Goal: Task Accomplishment & Management: Use online tool/utility

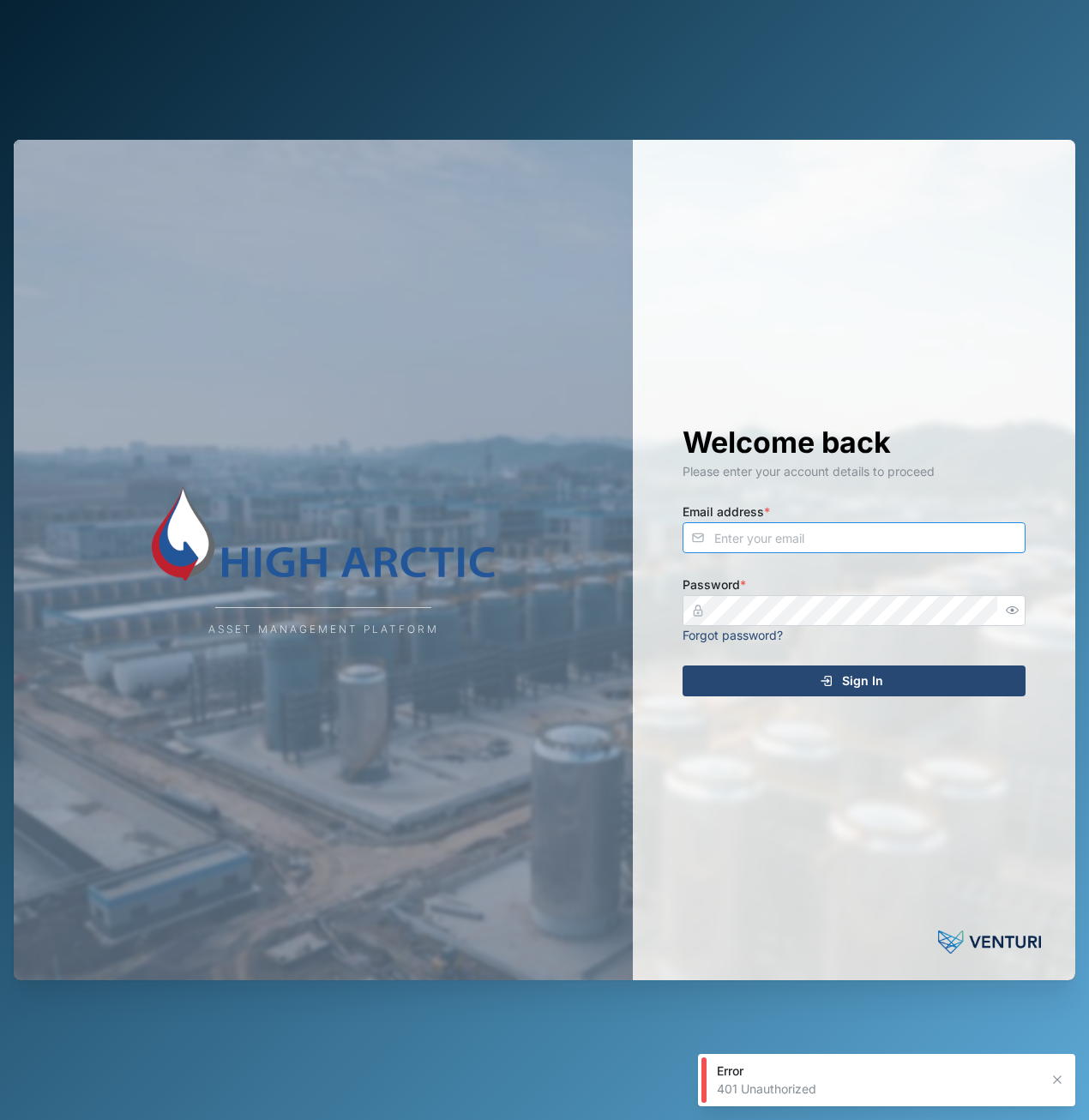
type input "adam.kerepa@venturi.io"
click at [883, 692] on div "Sign In" at bounding box center [851, 680] width 316 height 29
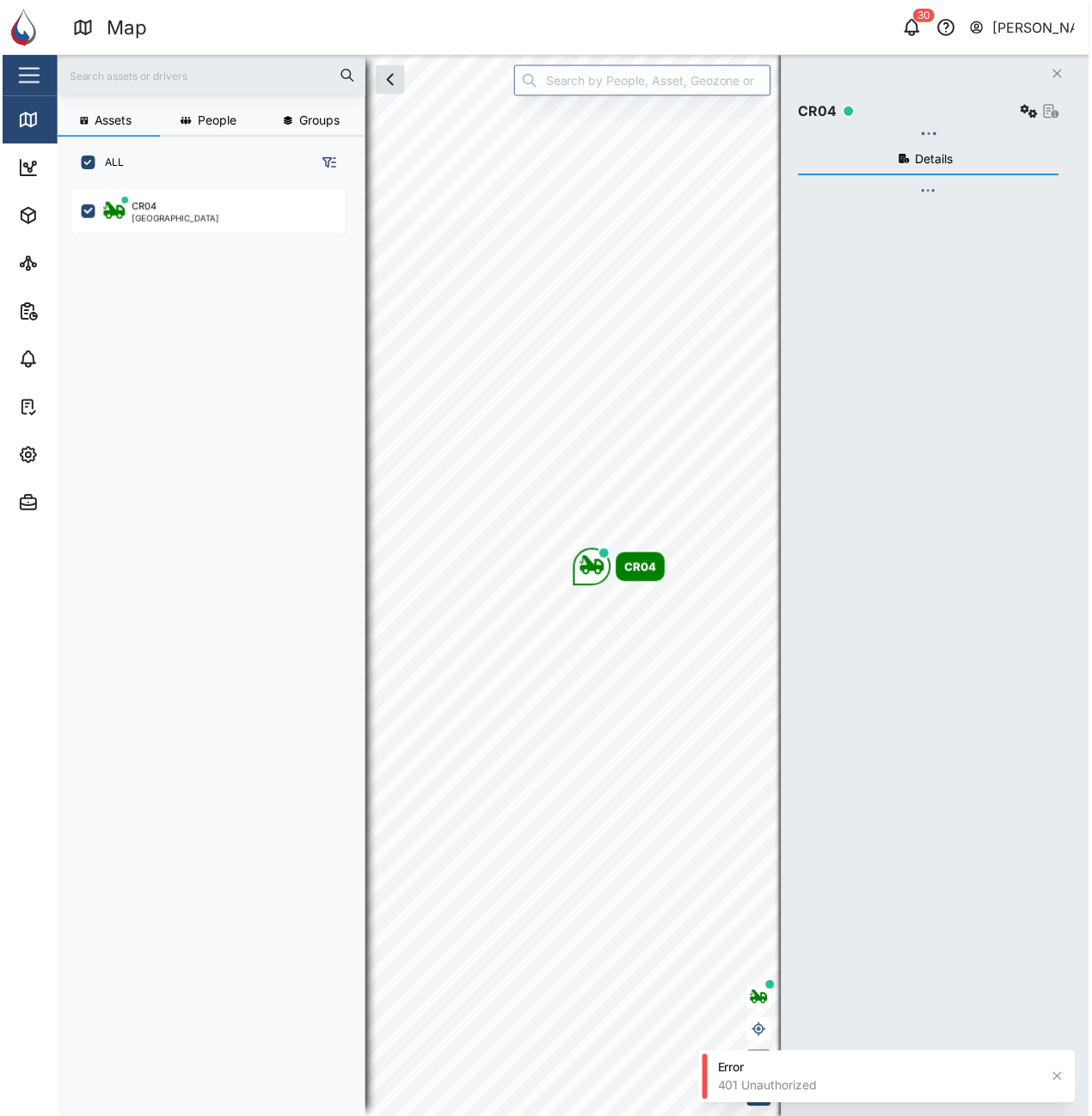
scroll to position [911, 269]
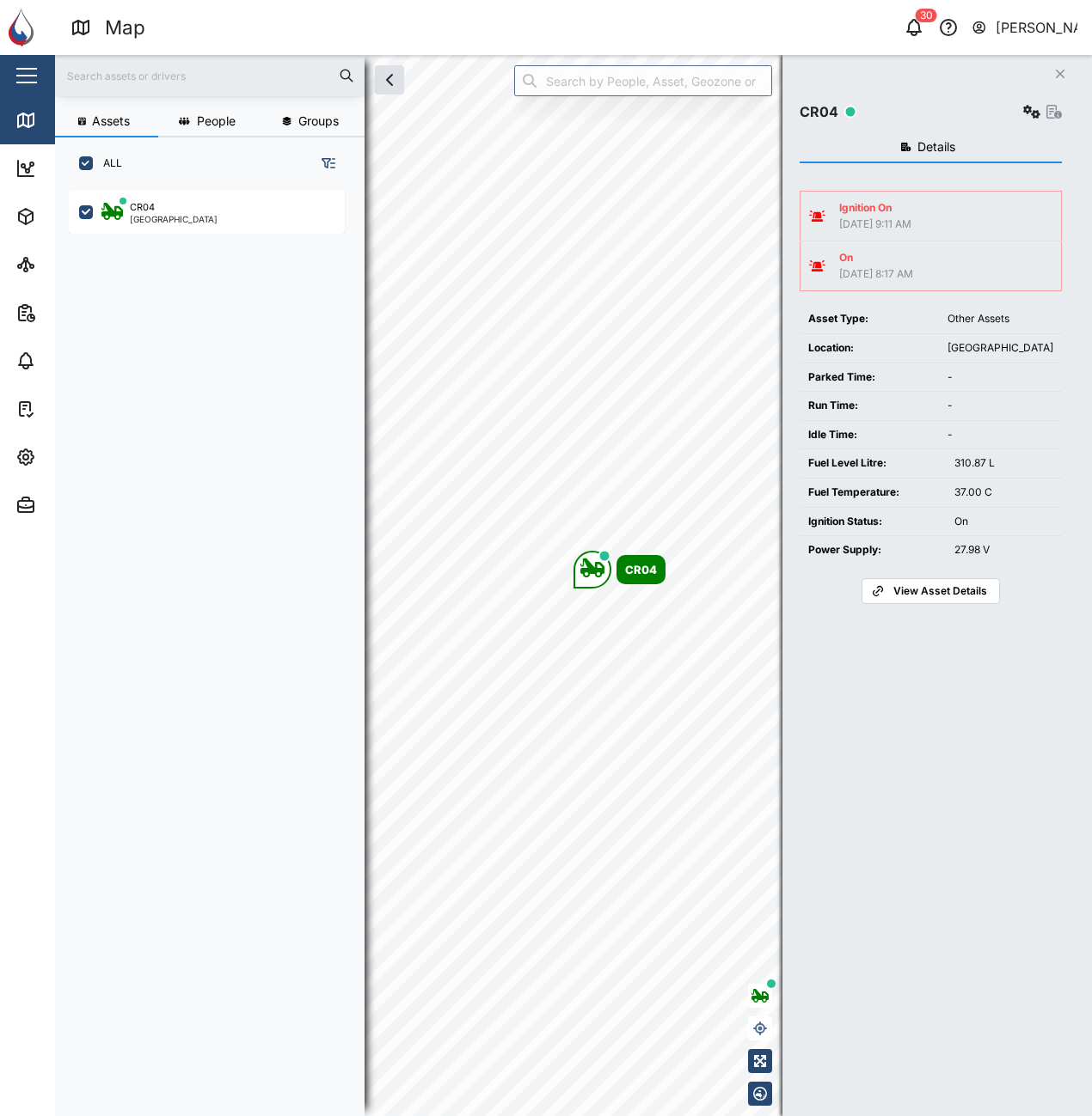
scroll to position [906, 269]
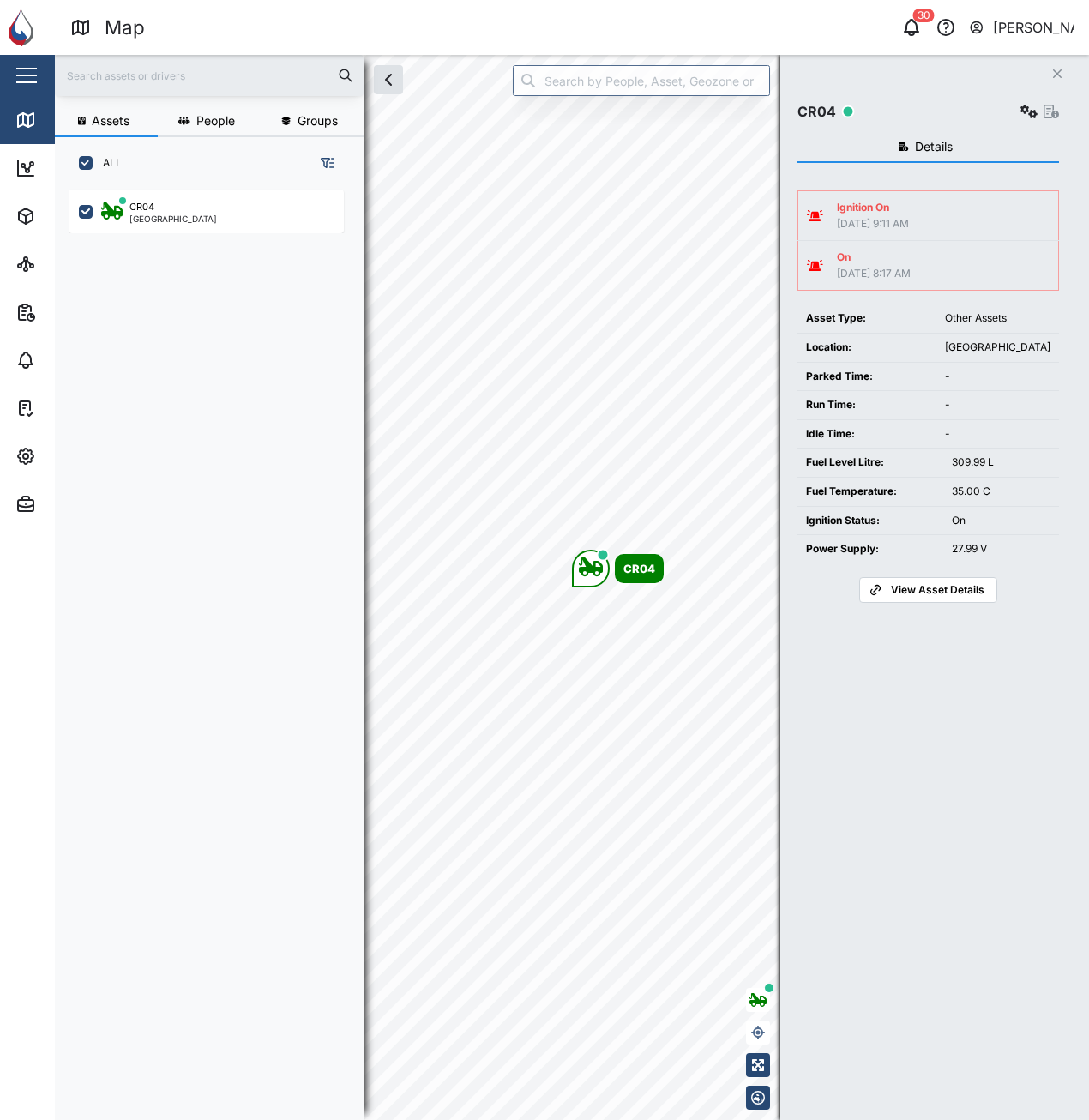
click at [1050, 65] on button "Close" at bounding box center [1057, 74] width 24 height 24
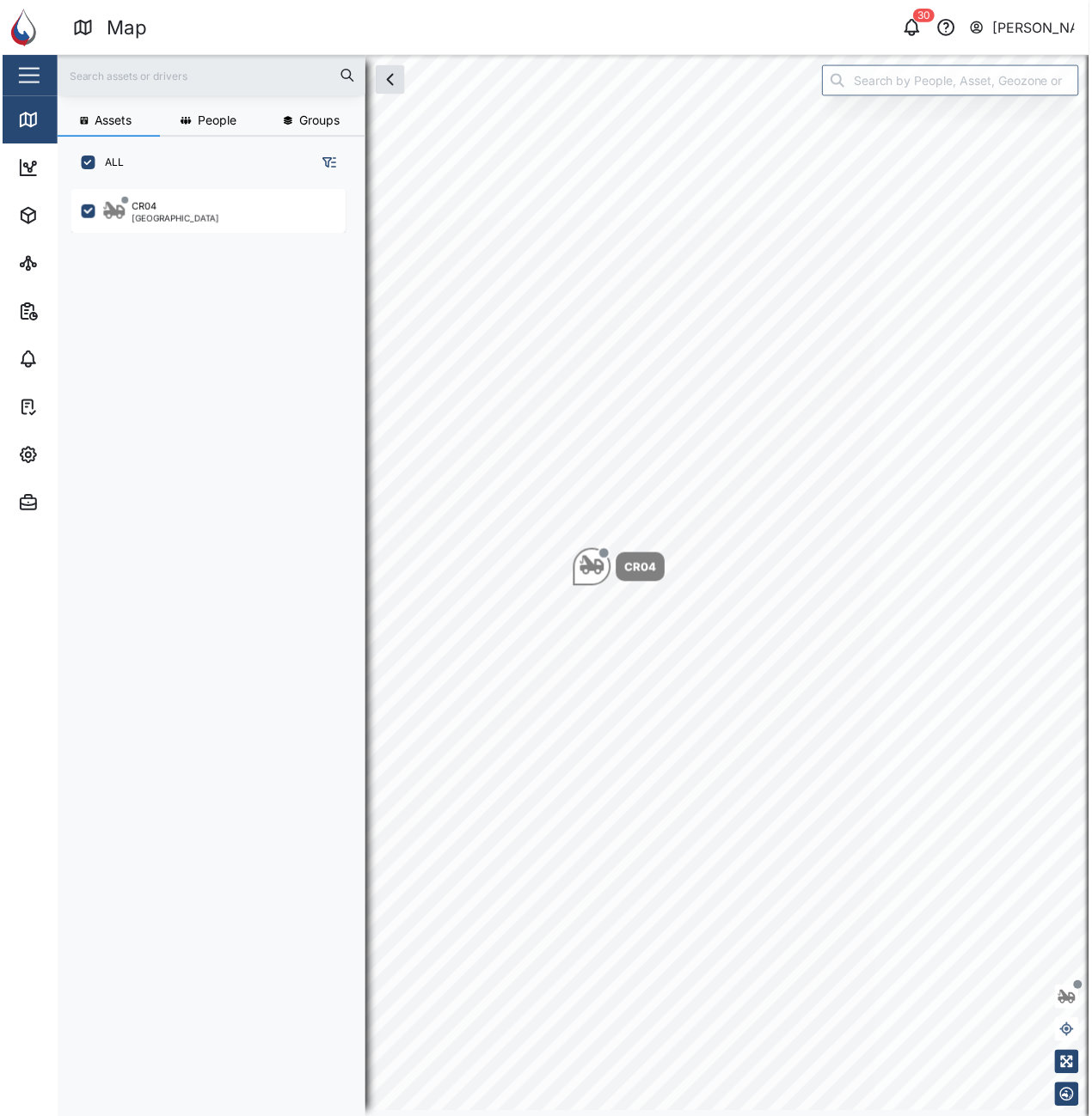
scroll to position [906, 269]
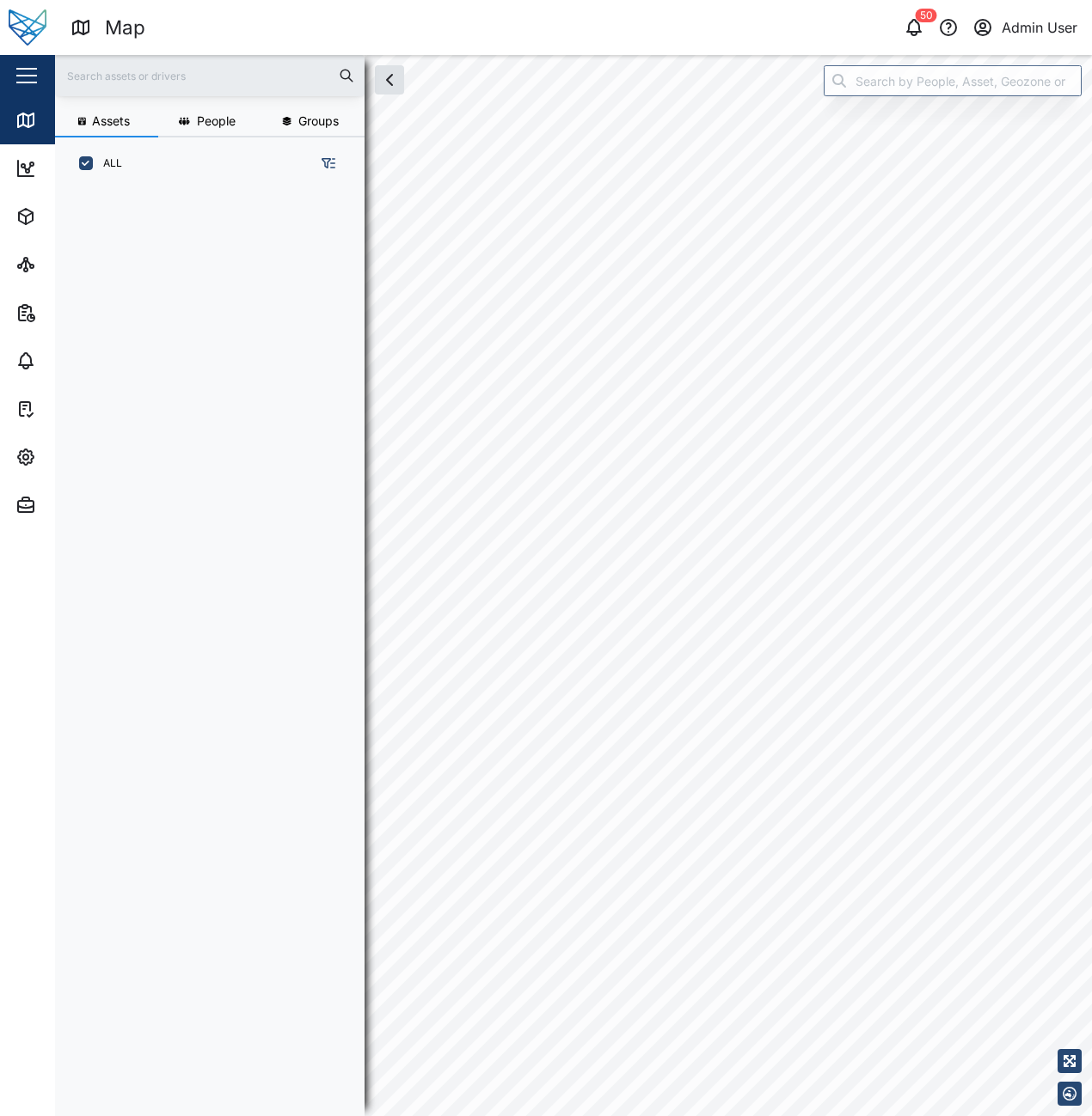
scroll to position [14, 14]
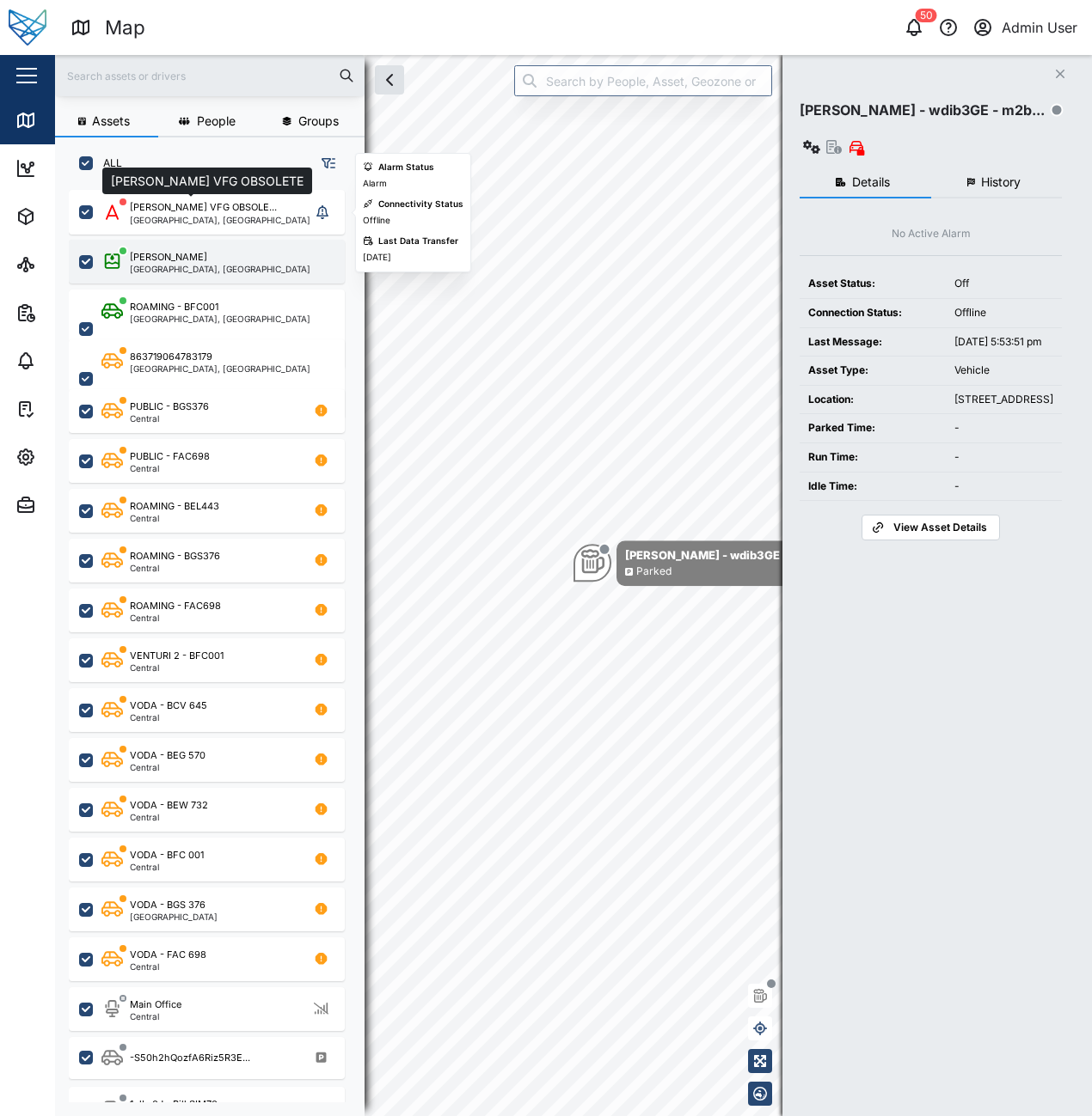
click at [205, 264] on div "Brisbane, Queensland" at bounding box center [220, 268] width 180 height 8
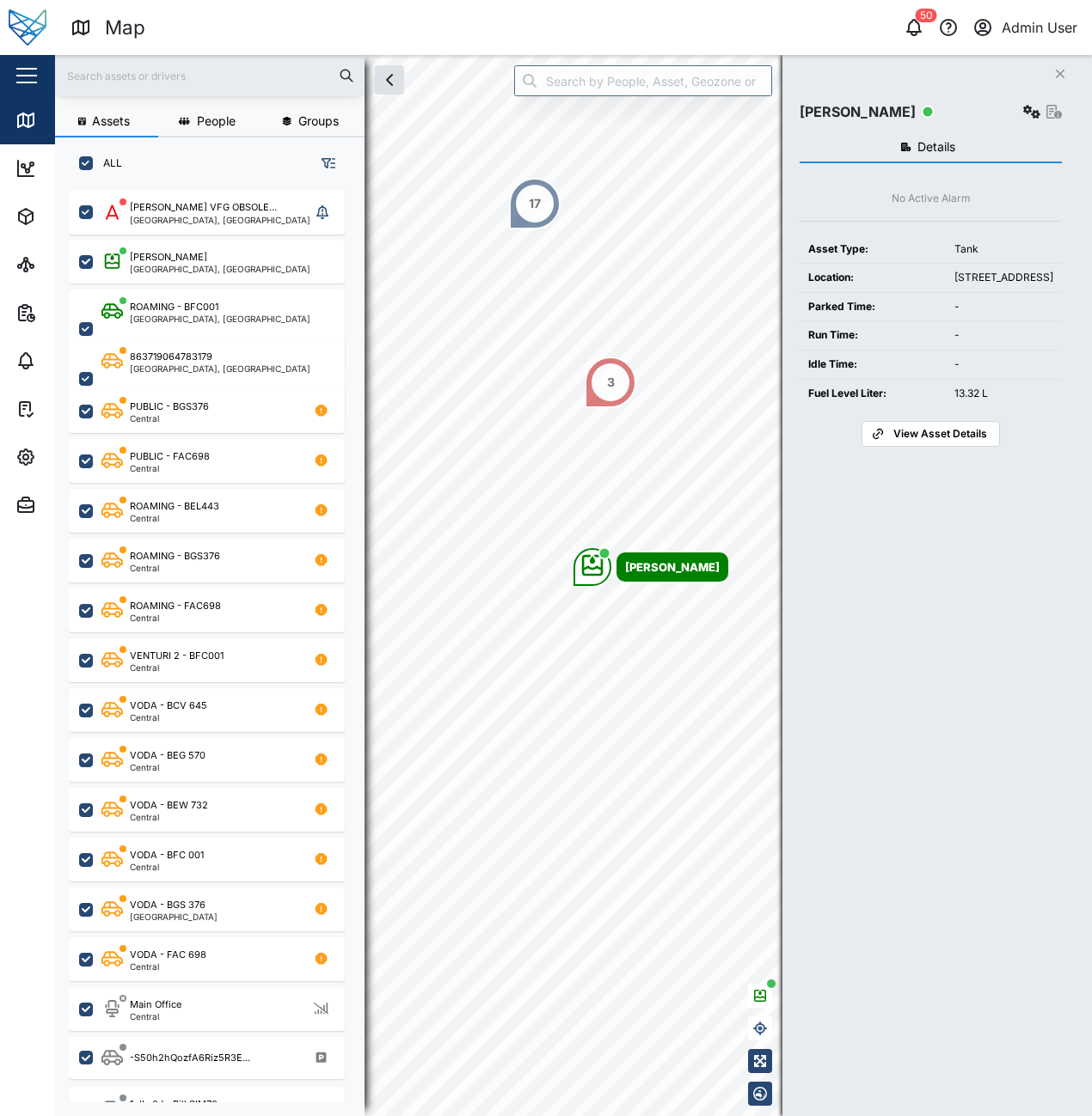
click at [930, 446] on span "View Asset Details" at bounding box center [940, 434] width 93 height 24
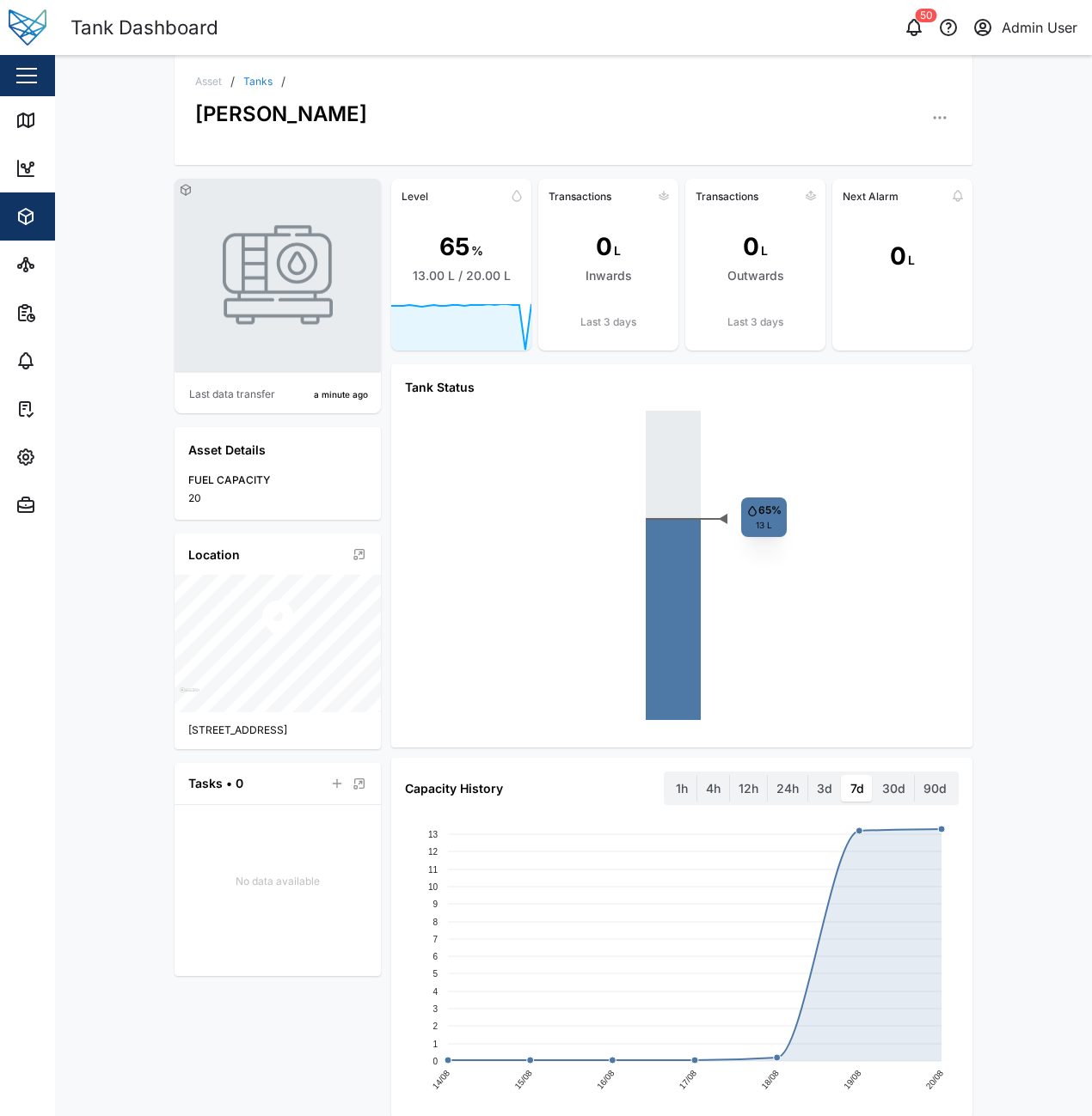
click at [930, 120] on icon "button" at bounding box center [939, 118] width 17 height 17
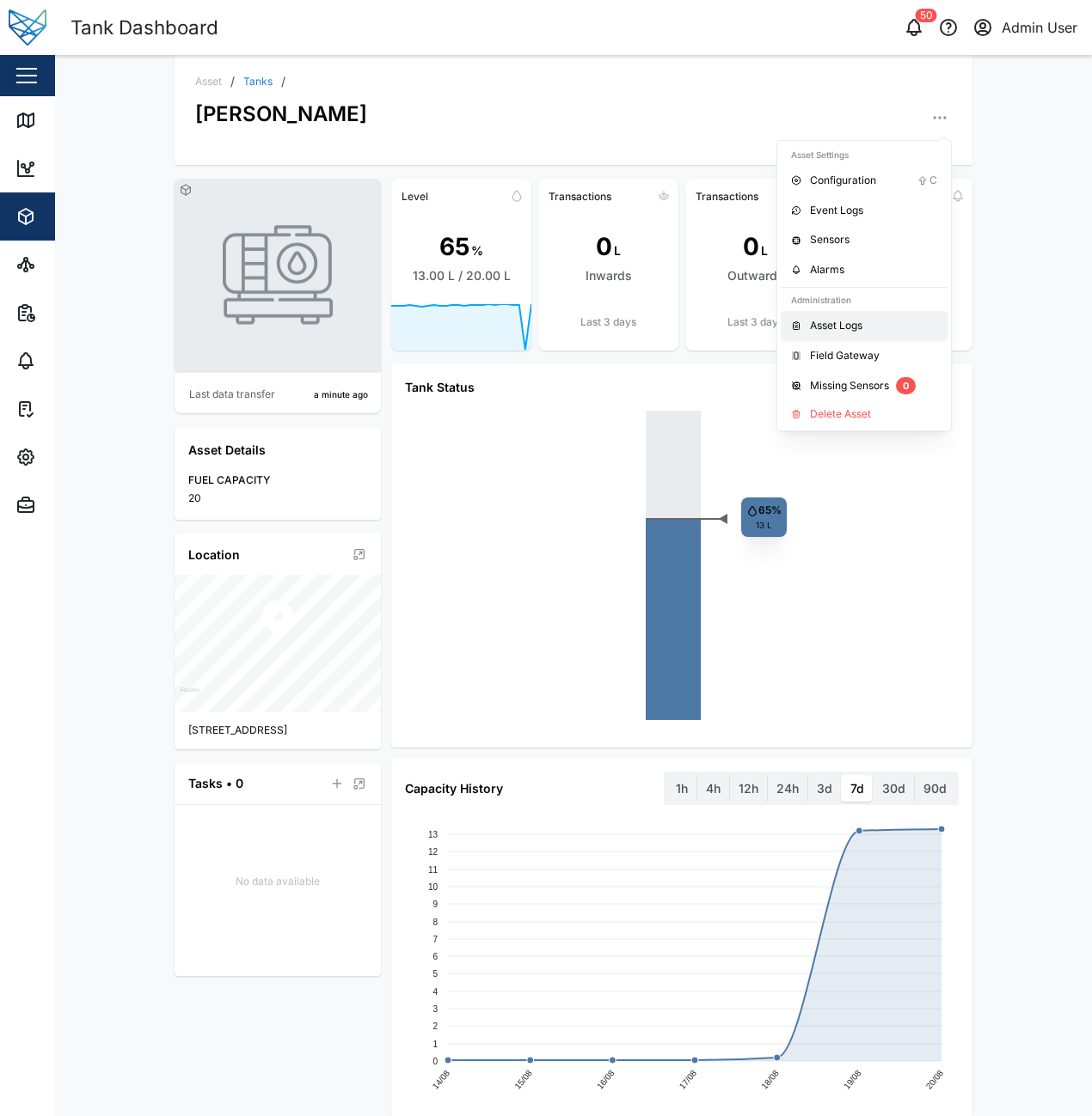
click at [864, 322] on div "Asset Logs" at bounding box center [873, 325] width 127 height 16
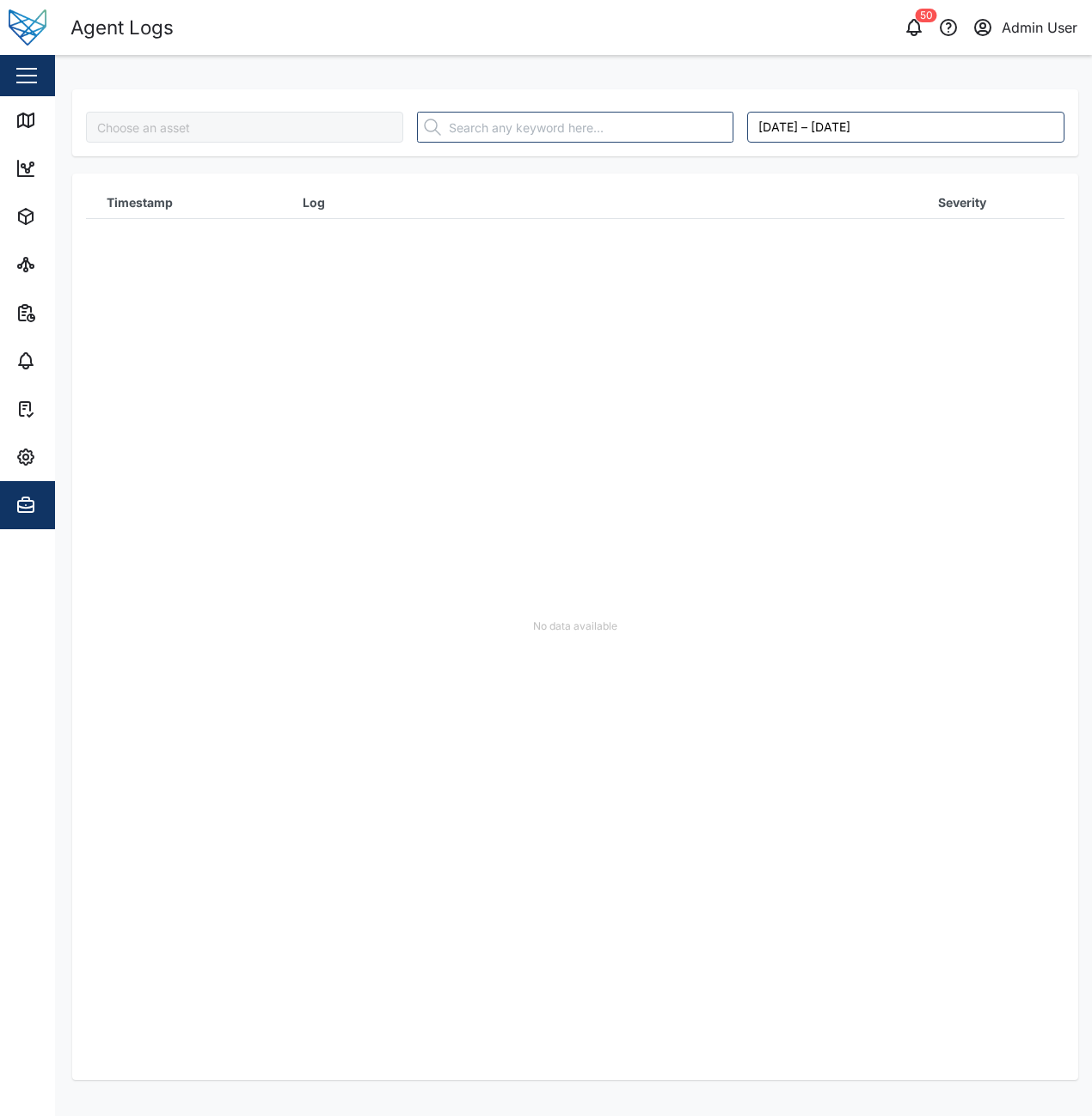
type input "[PERSON_NAME]"
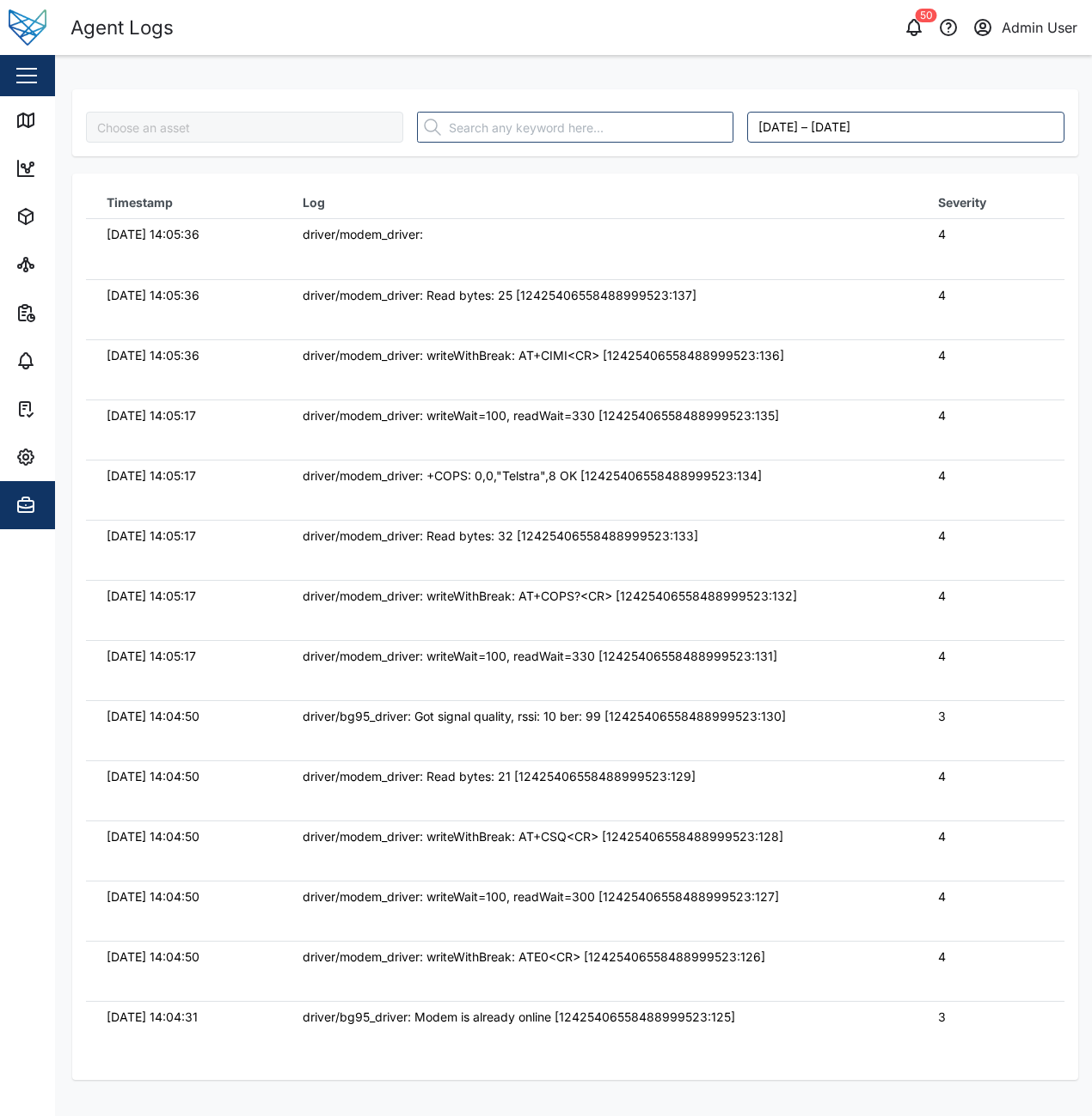
type input "Jq4pAZiO5yurAwQG9--13SWKP0GO1XWcGPoAZFKGJ0w"
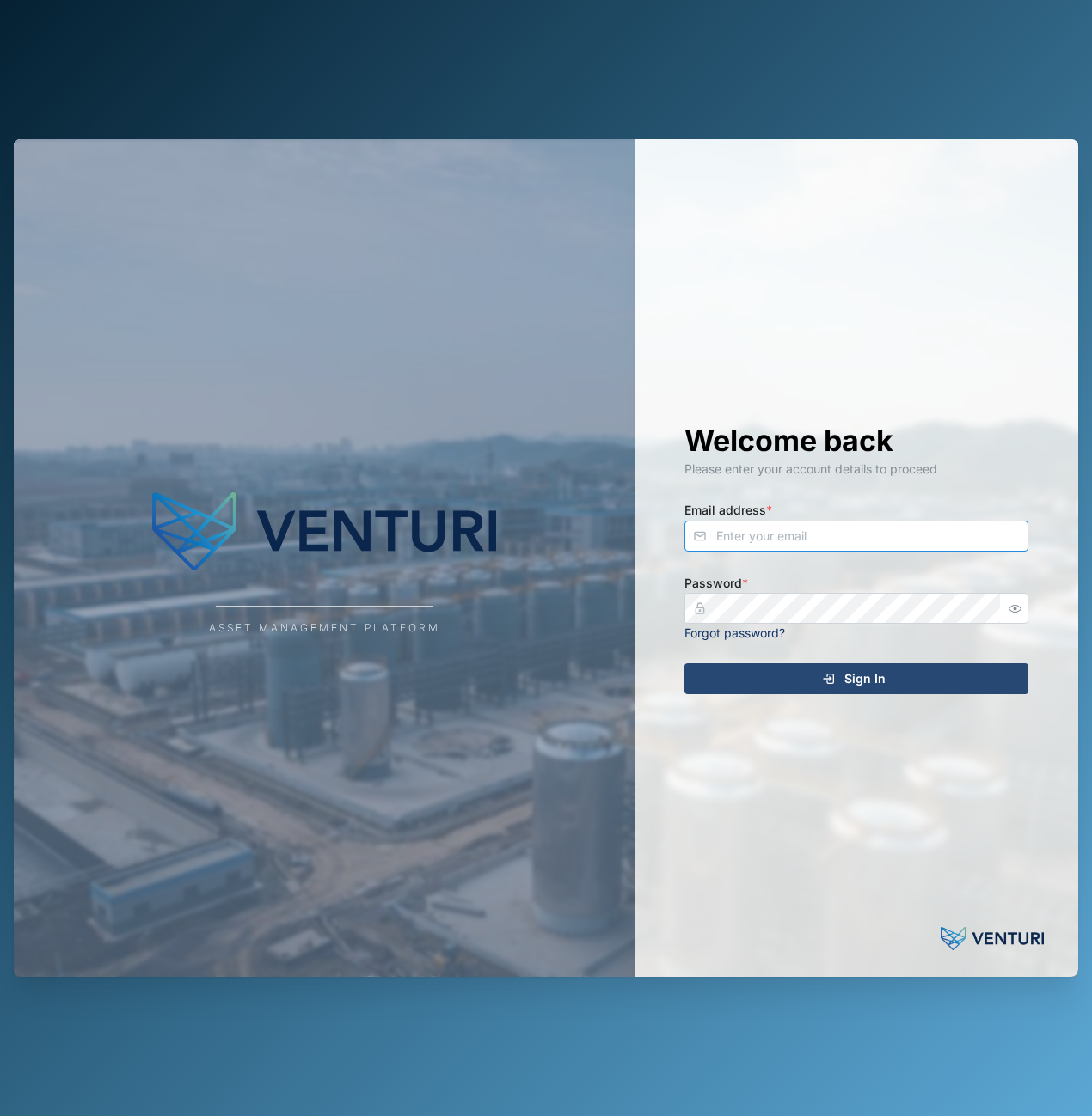
type input "admin@venturi.io"
click at [871, 669] on span "Sign In" at bounding box center [865, 678] width 41 height 29
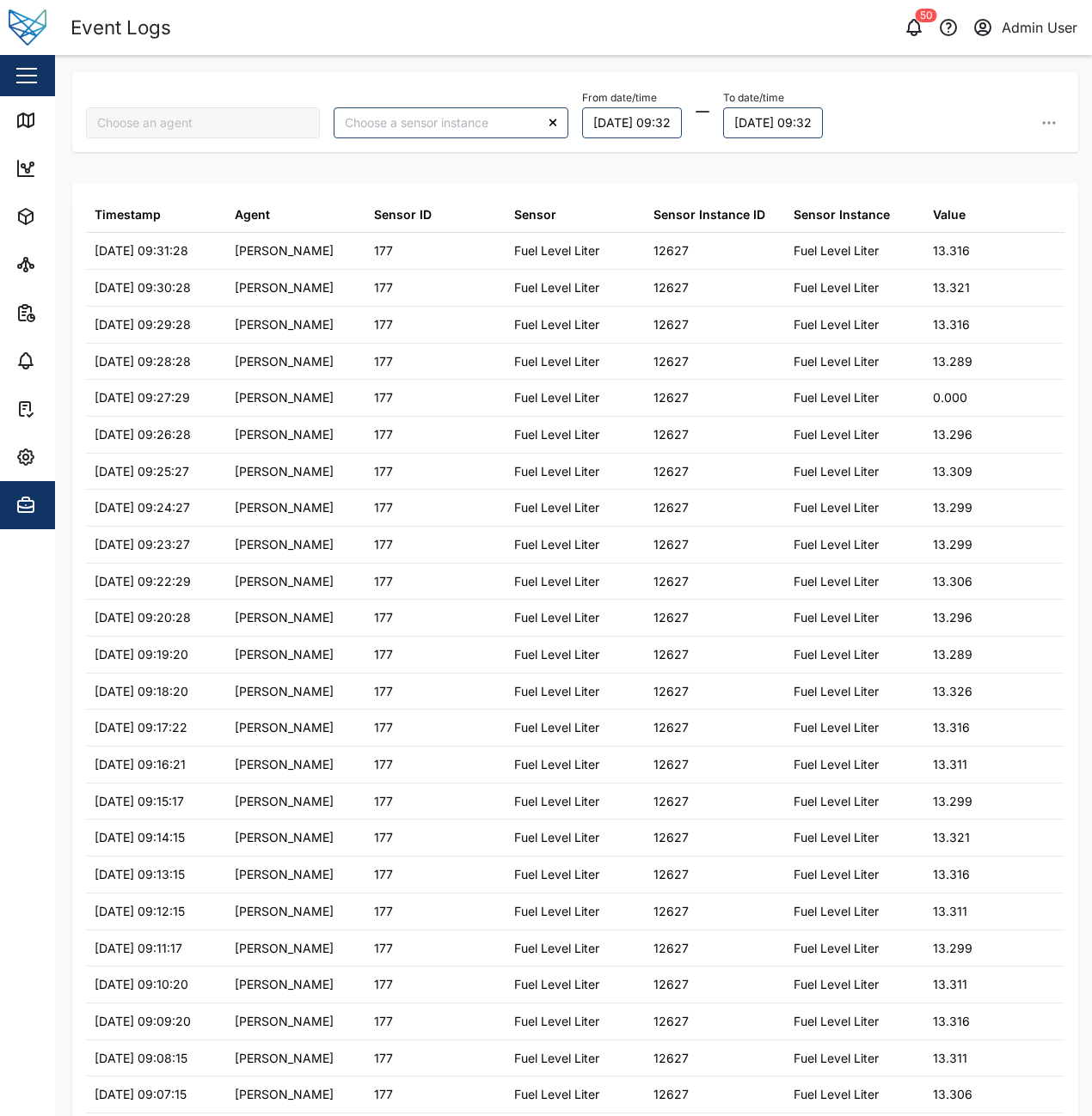
type input "[PERSON_NAME]"
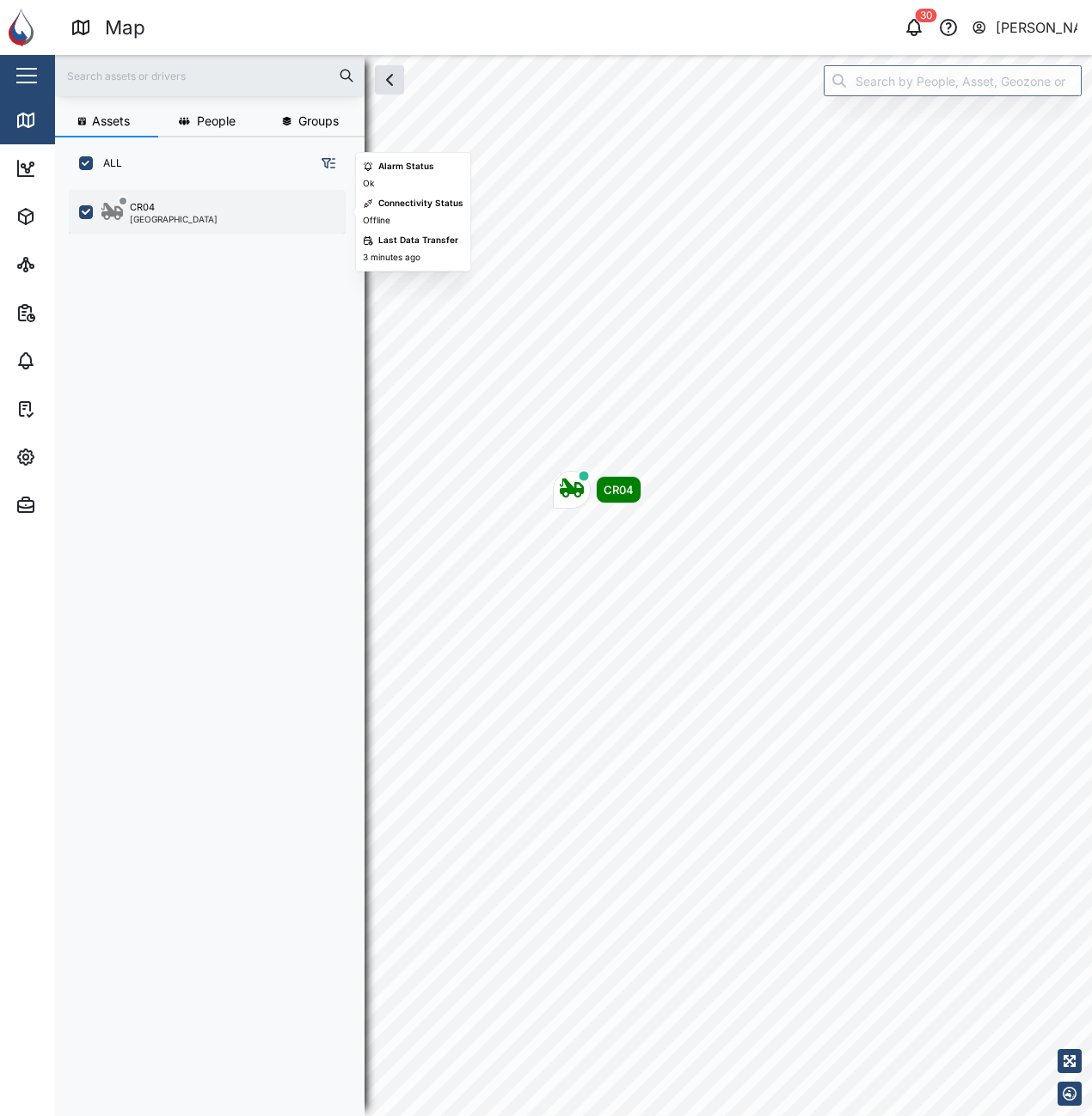
click at [209, 192] on div "CR04 Port Moresby" at bounding box center [206, 211] width 276 height 44
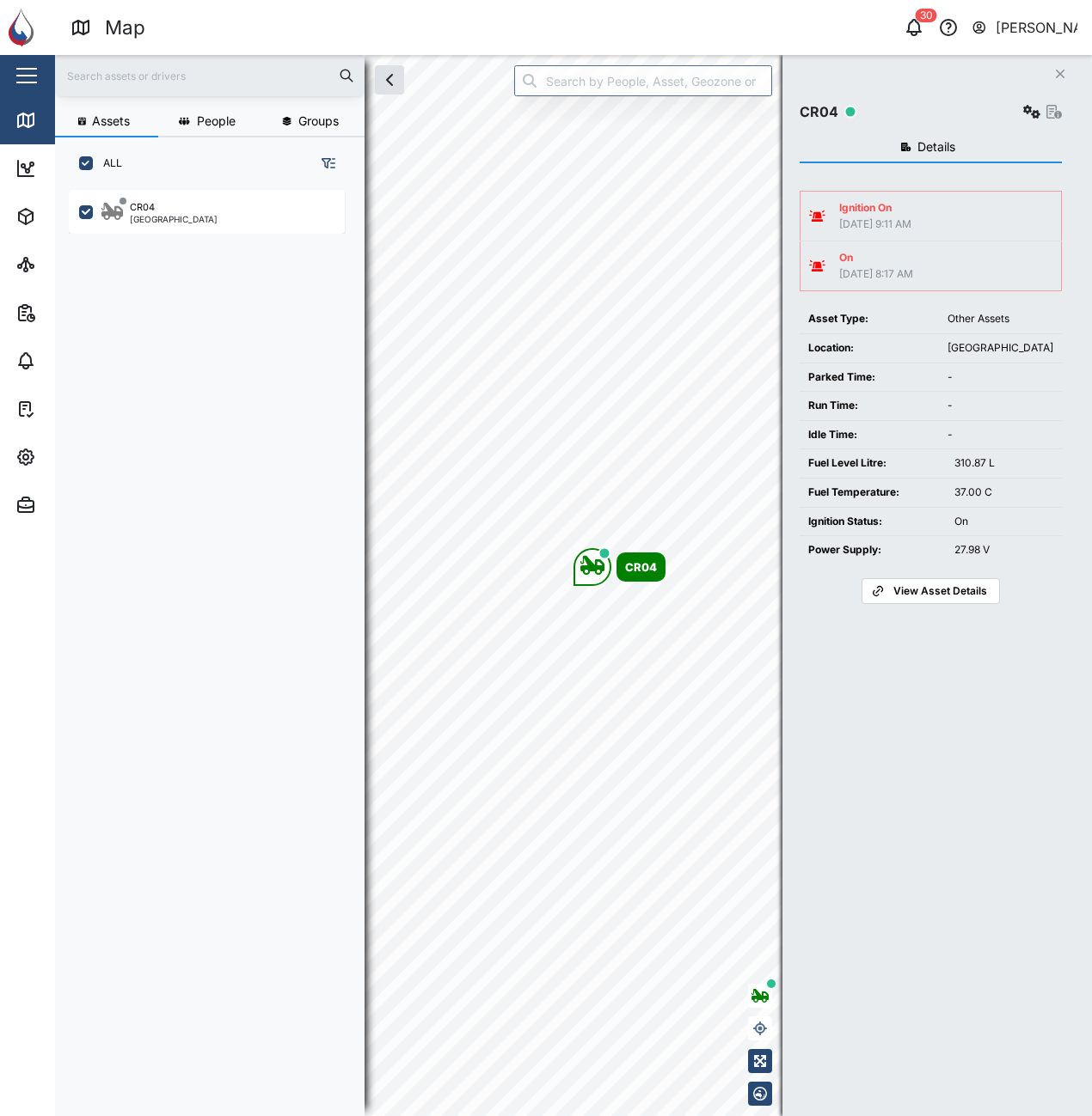
click at [939, 589] on span "View Asset Details" at bounding box center [940, 591] width 93 height 24
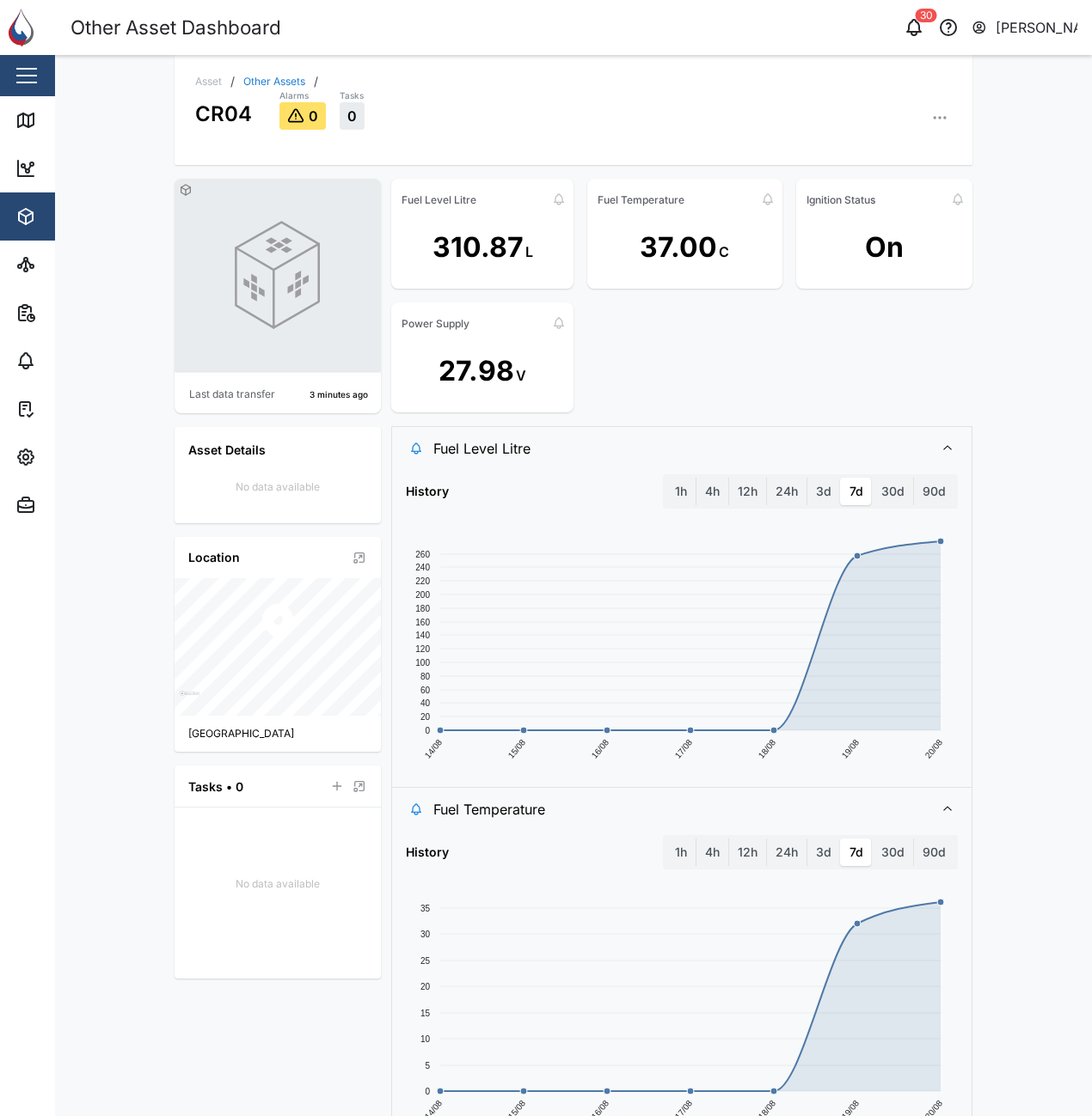
click at [936, 119] on icon "button" at bounding box center [939, 118] width 17 height 17
click at [915, 324] on div "Asset Logs" at bounding box center [873, 325] width 127 height 16
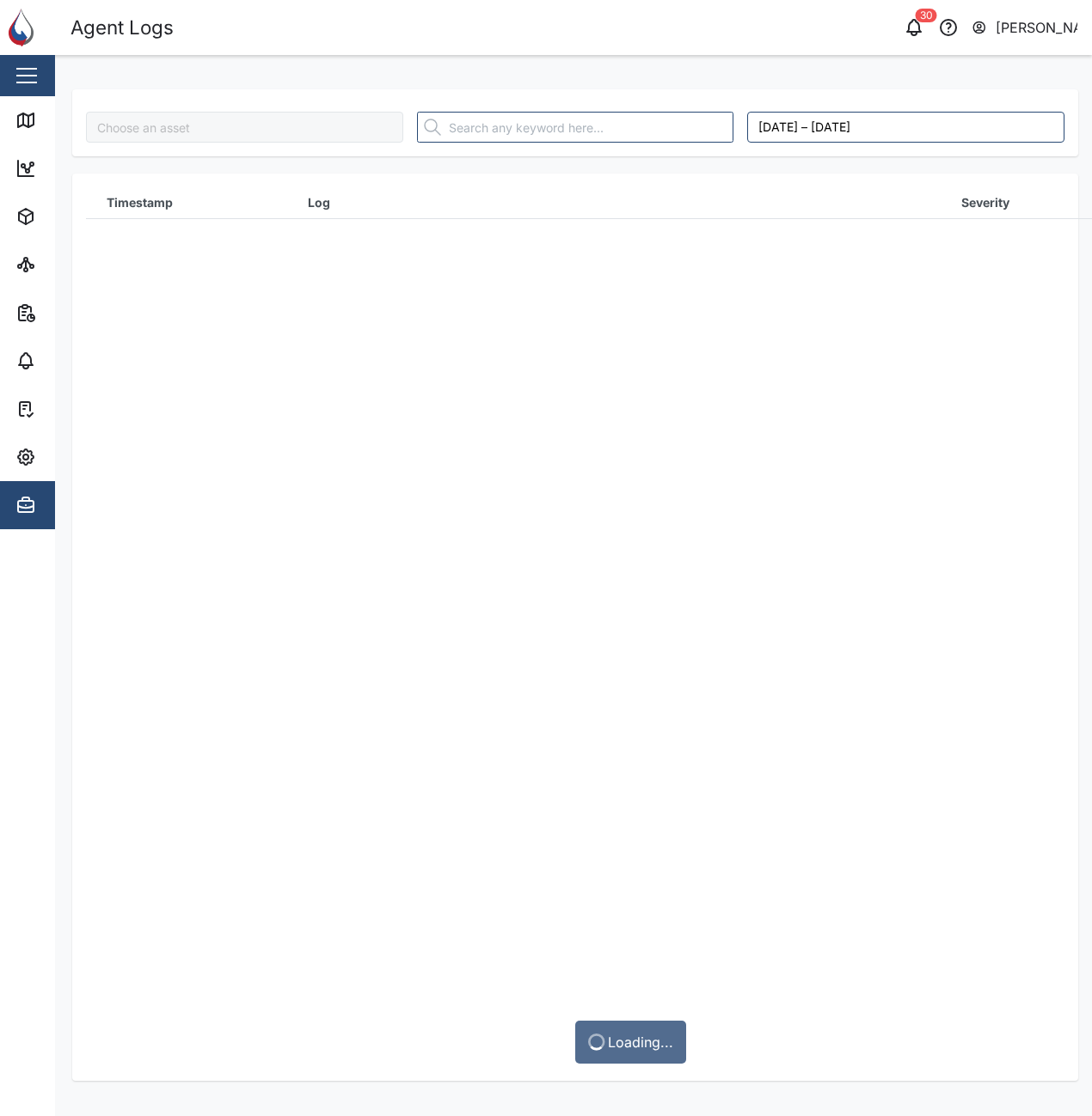
type input "CR04"
type input "[PERSON_NAME]"
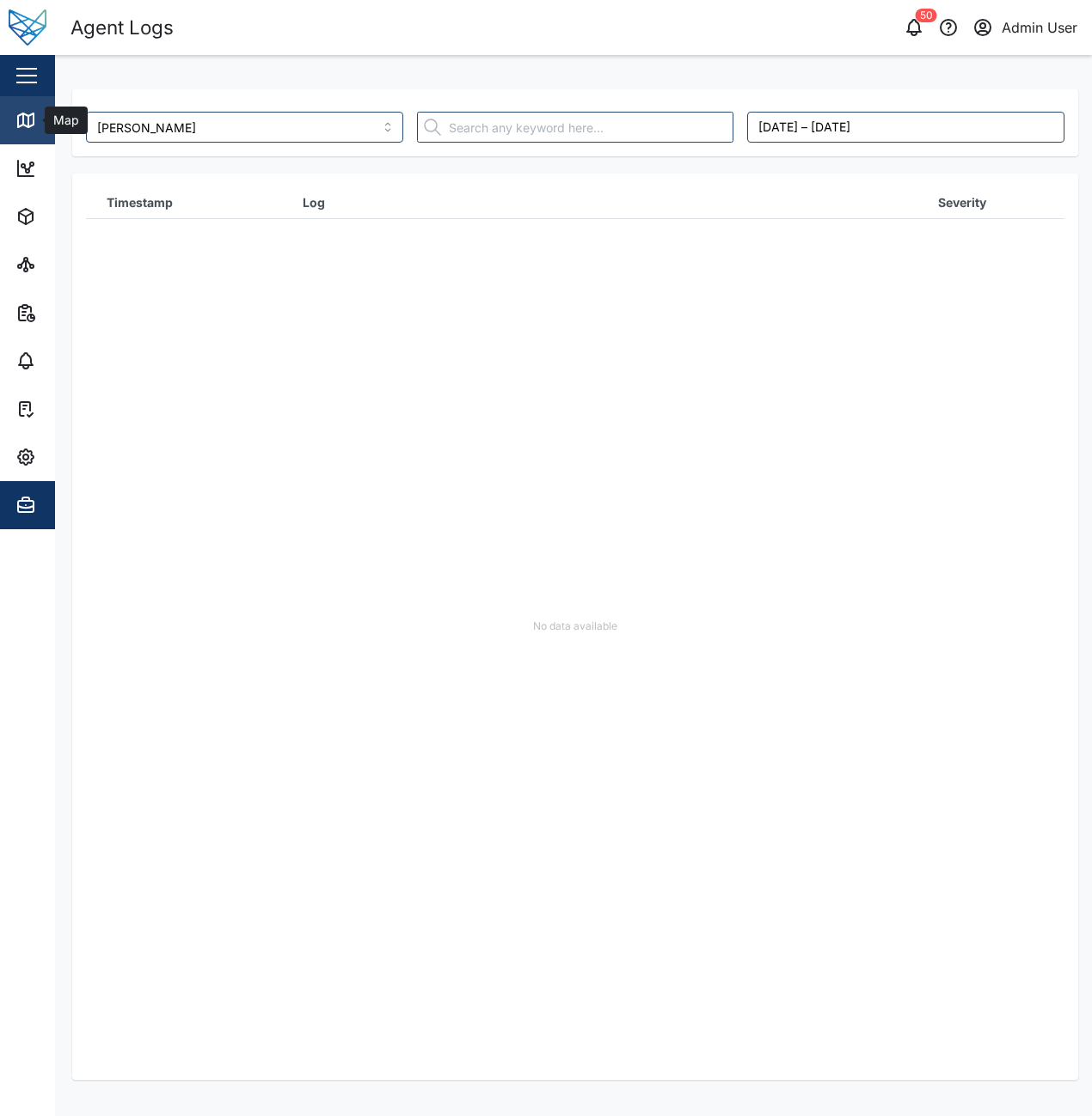
click at [26, 139] on link "Map" at bounding box center [111, 120] width 223 height 49
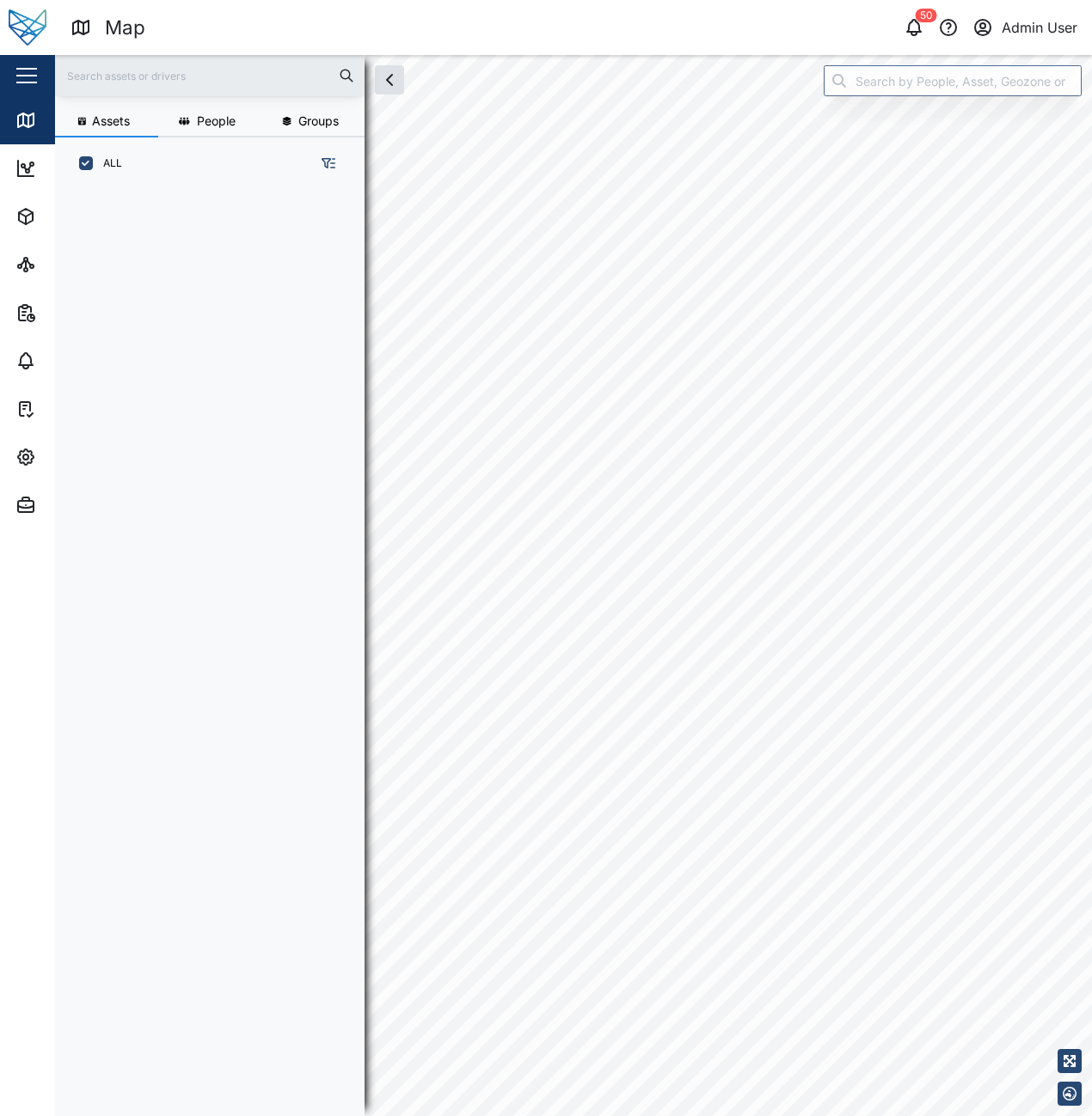
scroll to position [906, 269]
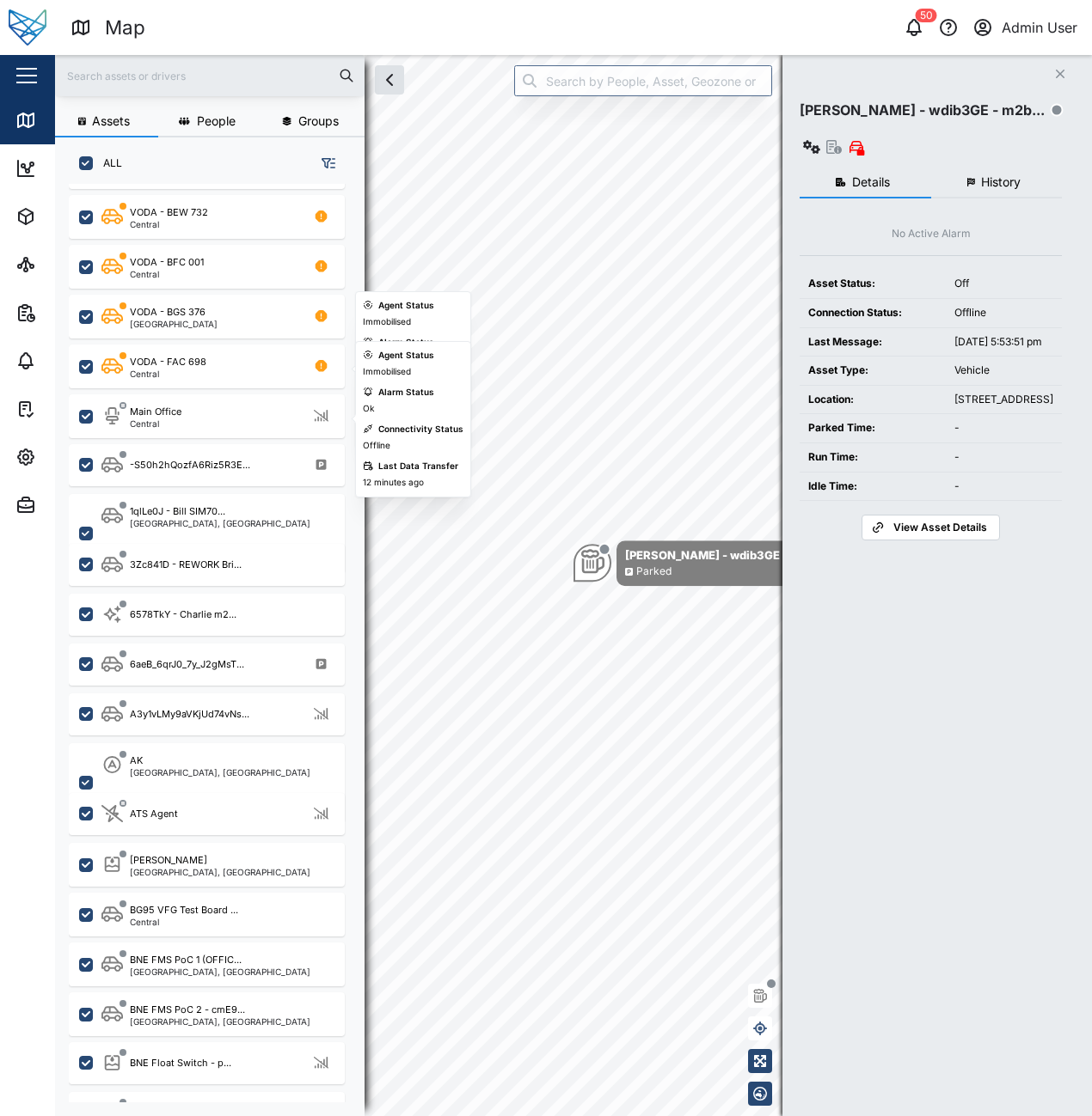
scroll to position [687, 0]
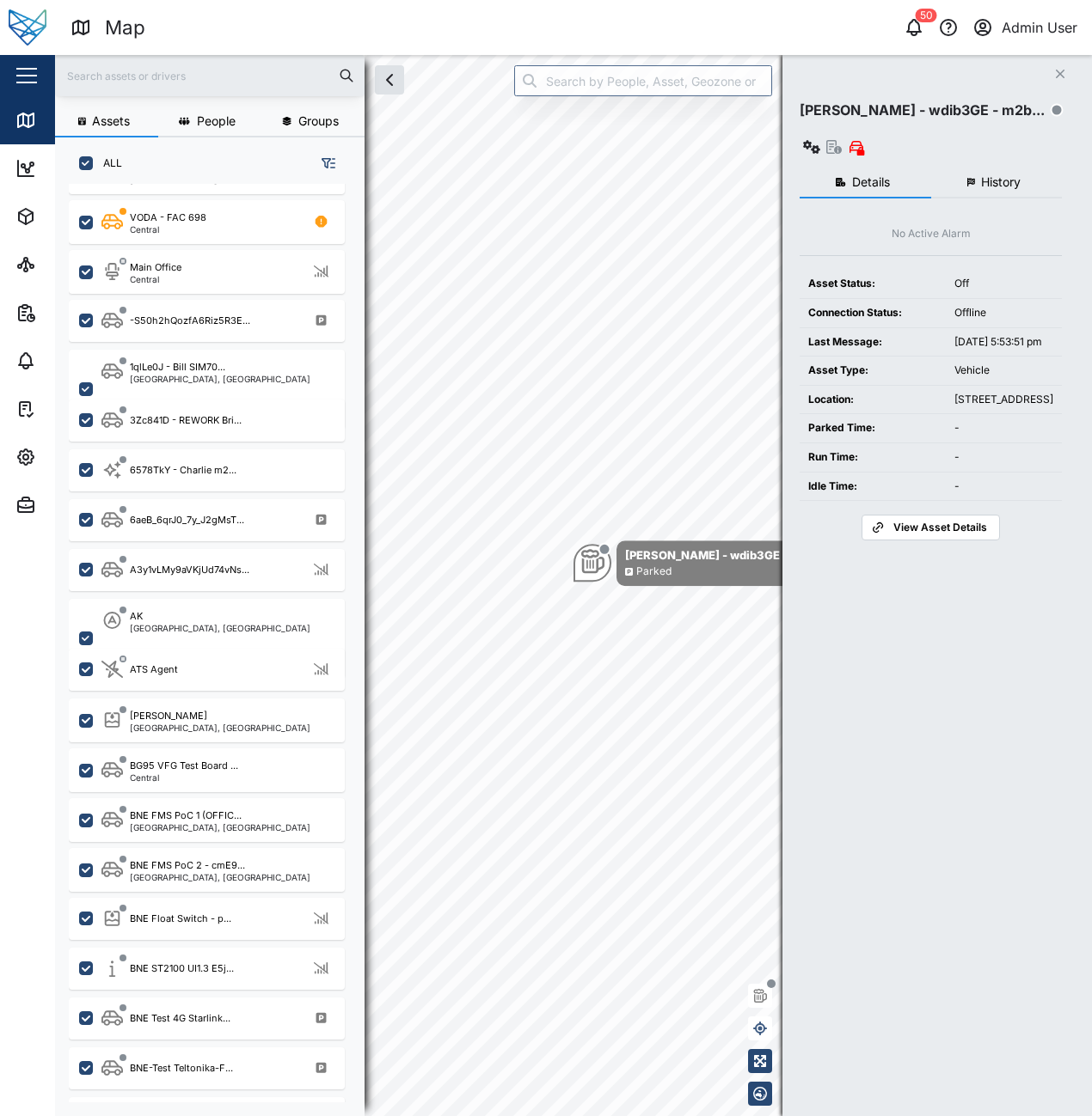
click at [1056, 67] on button "Close" at bounding box center [1060, 74] width 24 height 24
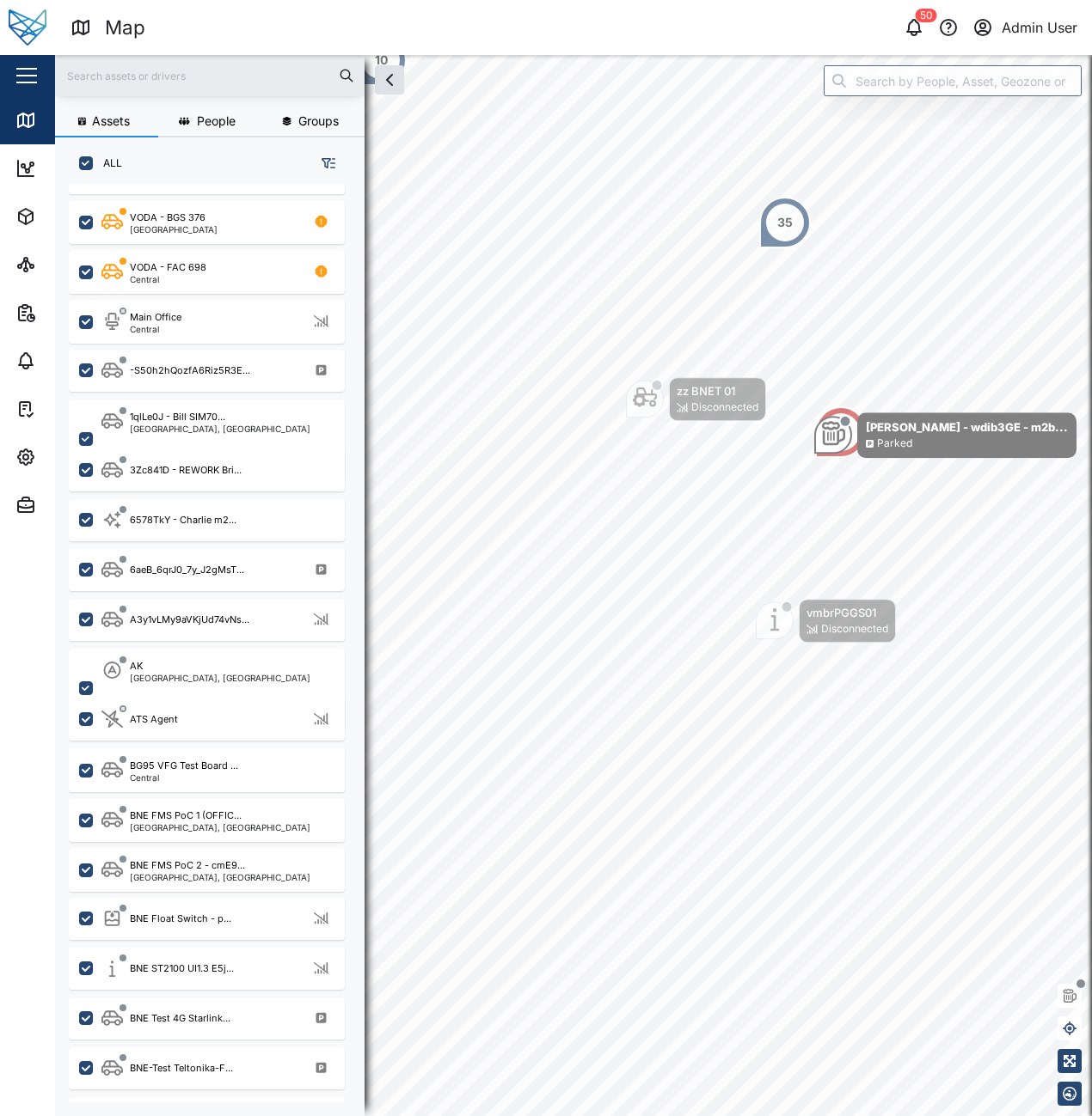
click at [778, 234] on div "35" at bounding box center [784, 222] width 51 height 51
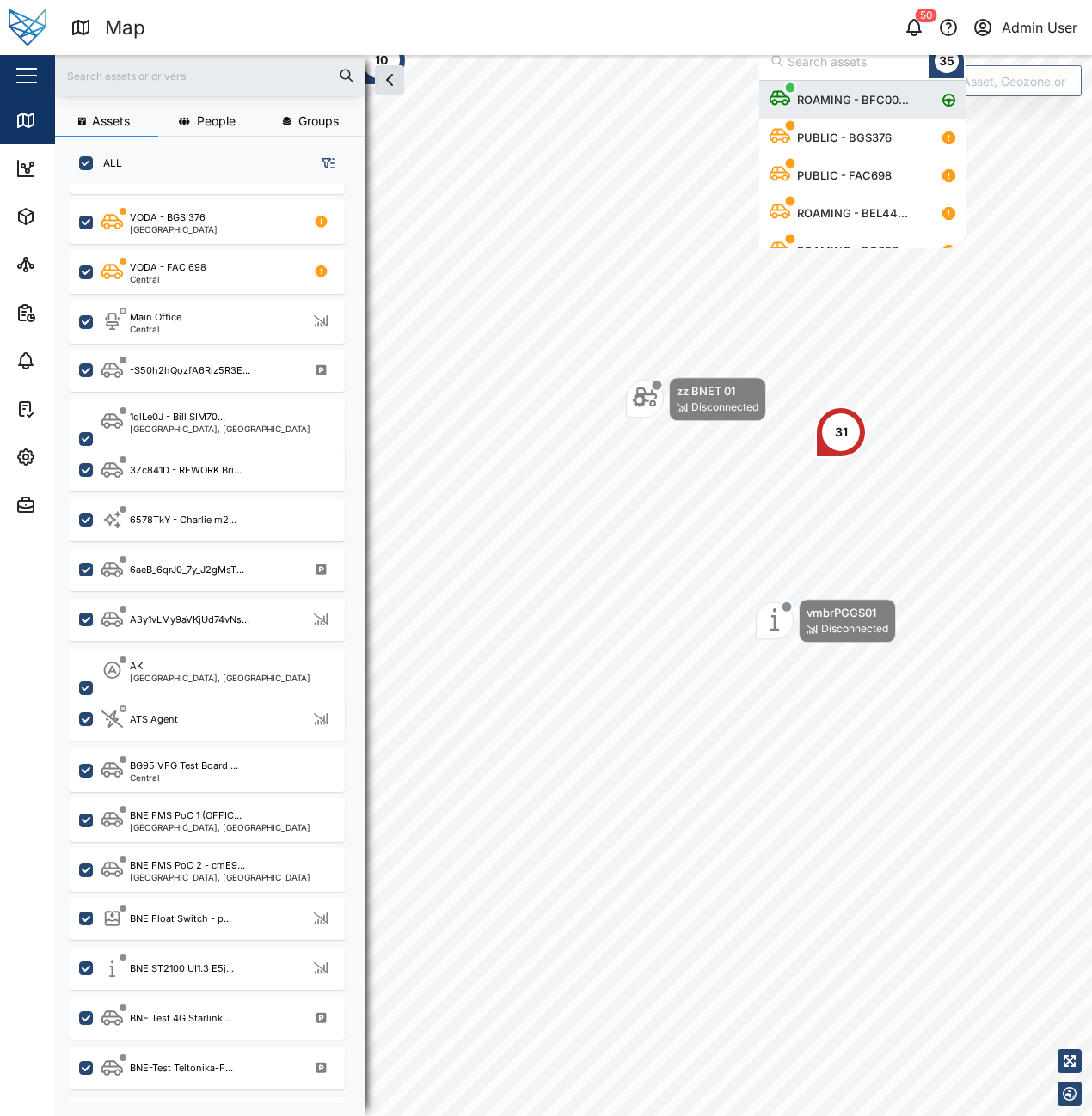
click at [830, 101] on div "ROAMING - BFC00..." at bounding box center [853, 100] width 125 height 17
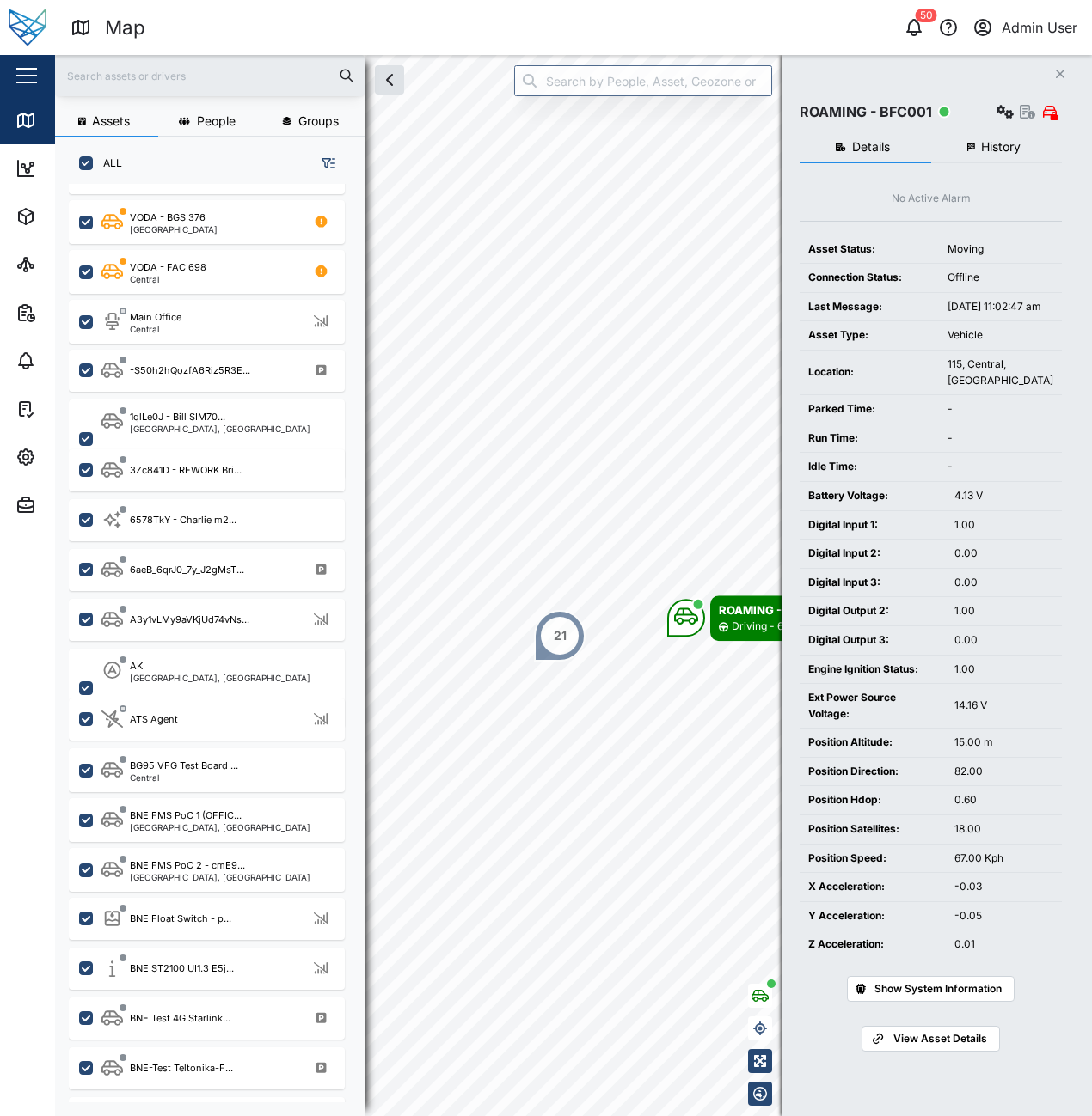
click at [565, 651] on div "21" at bounding box center [559, 635] width 51 height 51
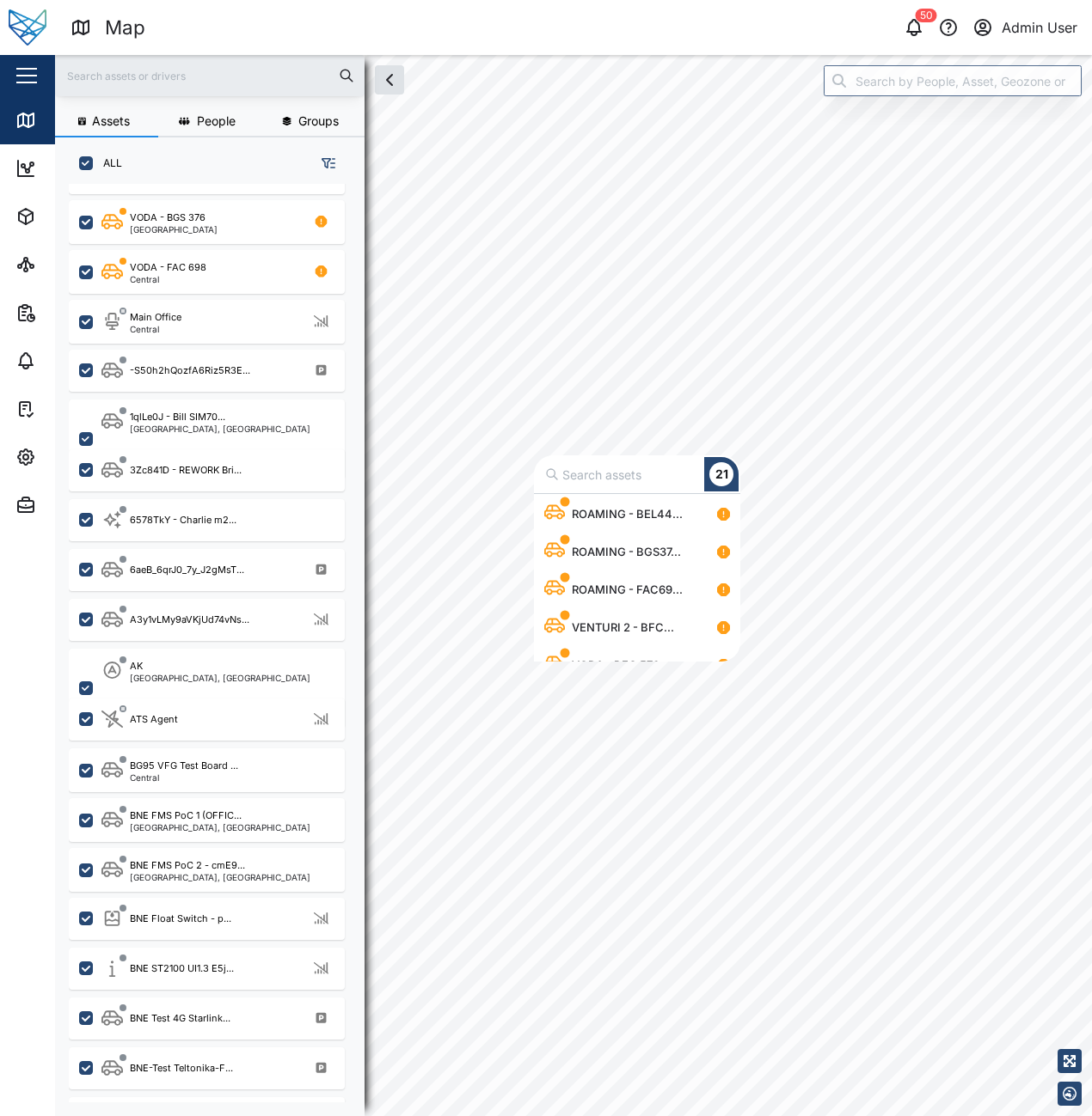
scroll to position [111, 0]
click at [649, 532] on div "ROAMING - BEL44..." at bounding box center [616, 516] width 145 height 37
